Goal: Transaction & Acquisition: Subscribe to service/newsletter

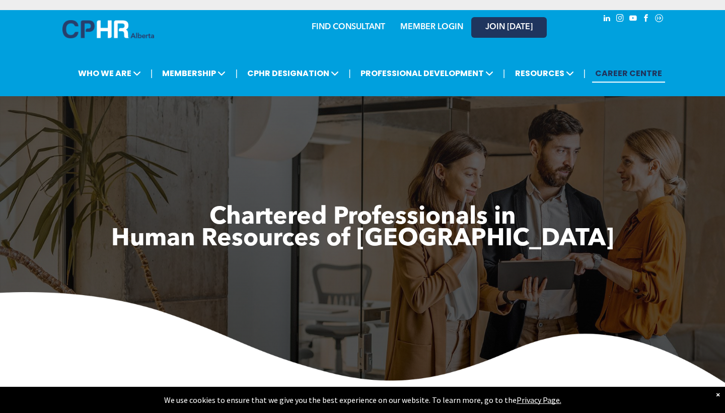
click at [514, 33] on link "JOIN [DATE]" at bounding box center [509, 27] width 76 height 21
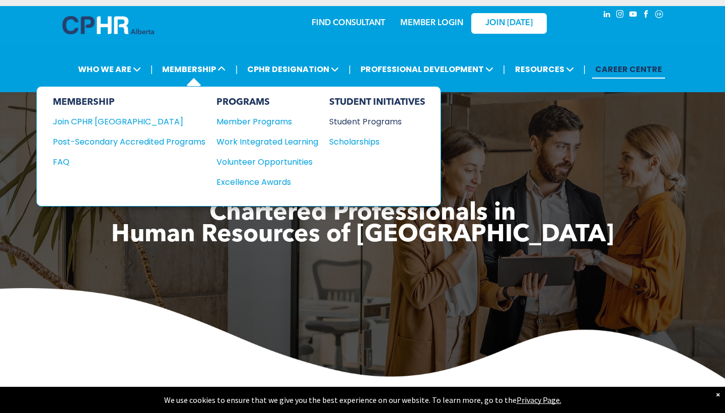
click at [363, 123] on div "Student Programs" at bounding box center [372, 121] width 87 height 13
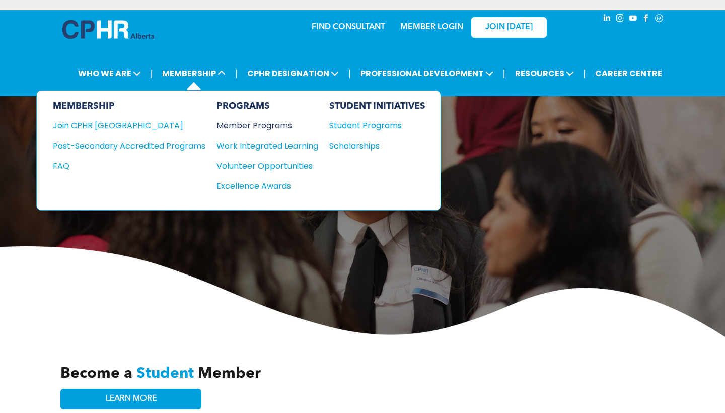
click at [237, 125] on div "Member Programs" at bounding box center [263, 125] width 92 height 13
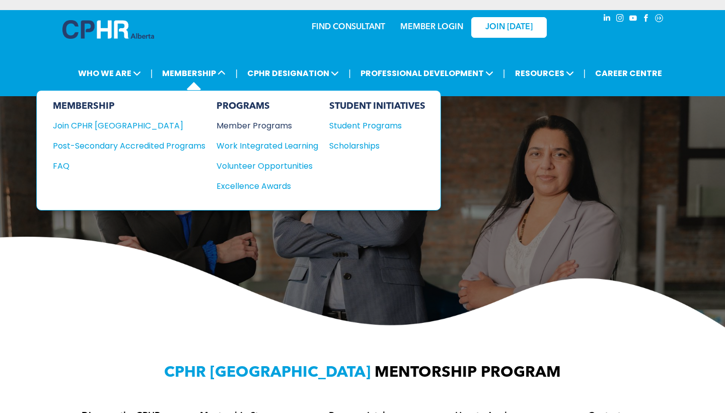
click at [244, 128] on div "Member Programs" at bounding box center [263, 125] width 92 height 13
click at [235, 126] on div "Member Programs" at bounding box center [263, 125] width 92 height 13
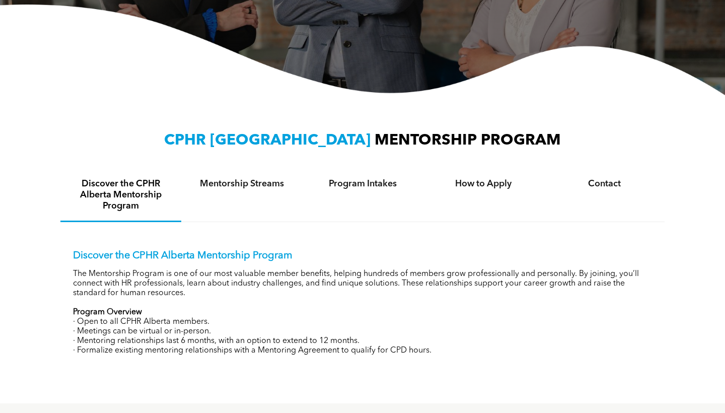
scroll to position [271, 0]
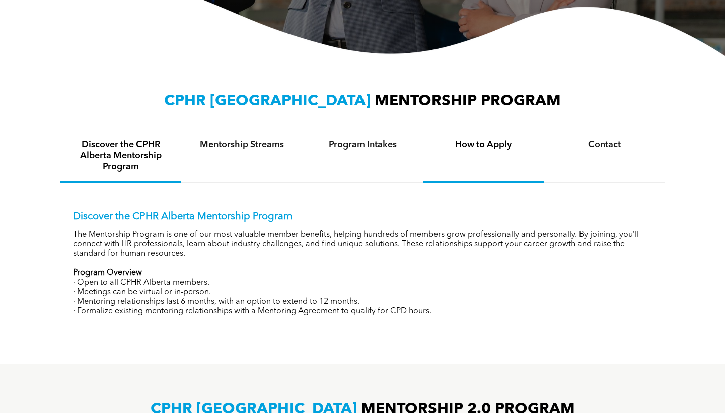
click at [488, 148] on h4 "How to Apply" at bounding box center [483, 144] width 103 height 11
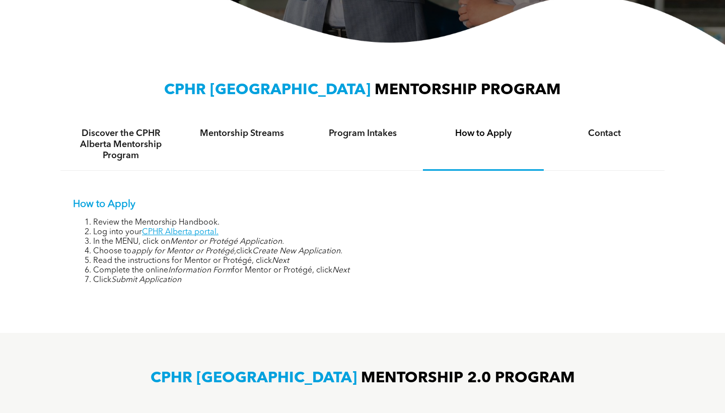
scroll to position [286, 0]
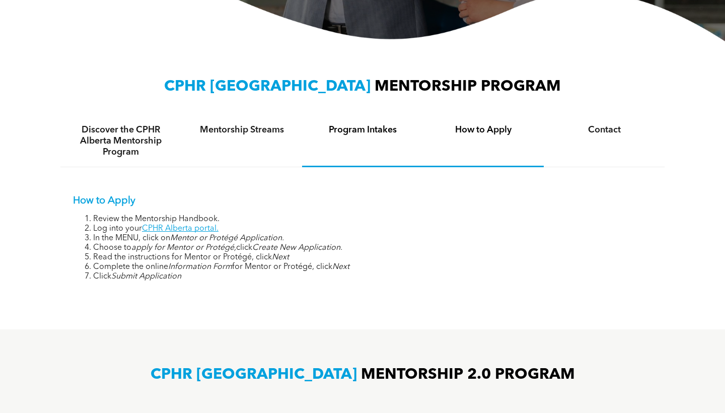
click at [369, 132] on h4 "Program Intakes" at bounding box center [362, 129] width 103 height 11
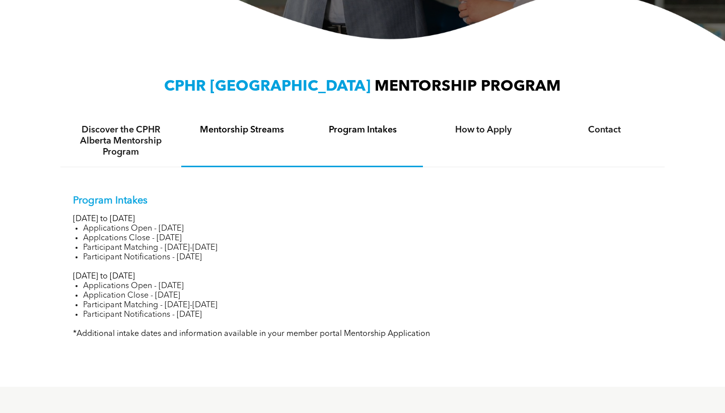
click at [274, 134] on h4 "Mentorship Streams" at bounding box center [241, 129] width 103 height 11
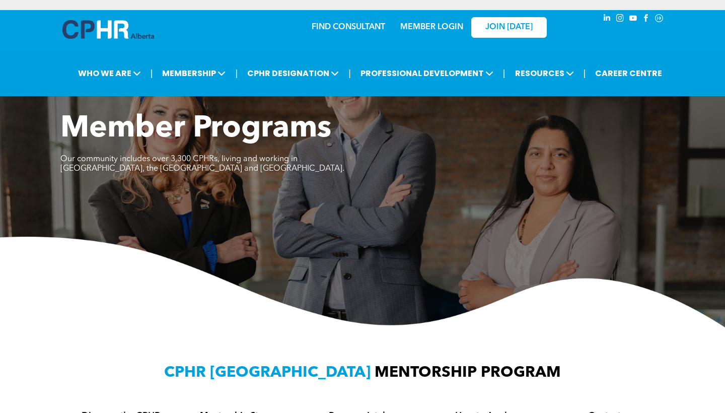
scroll to position [0, 0]
